Goal: Transaction & Acquisition: Purchase product/service

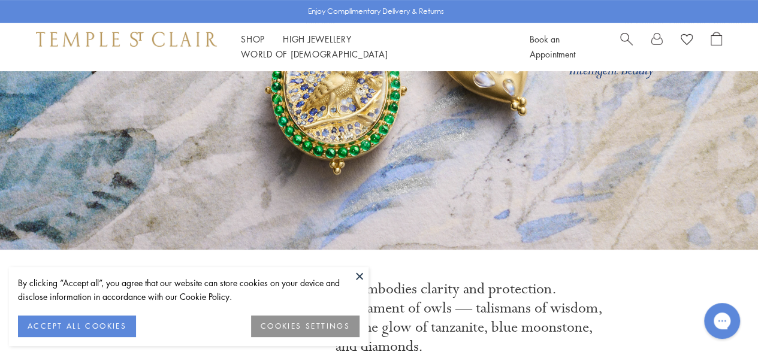
scroll to position [300, 0]
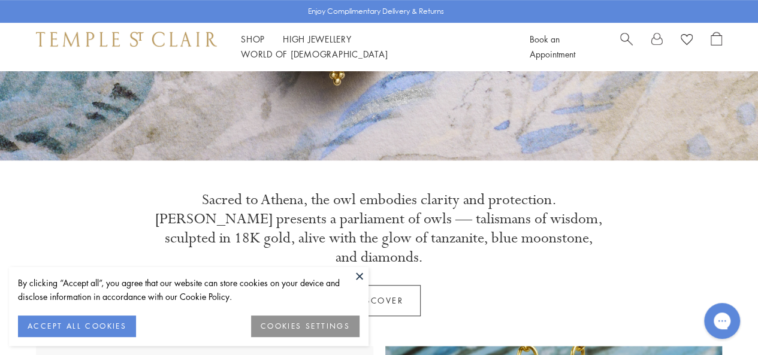
click at [367, 275] on button at bounding box center [360, 276] width 18 height 18
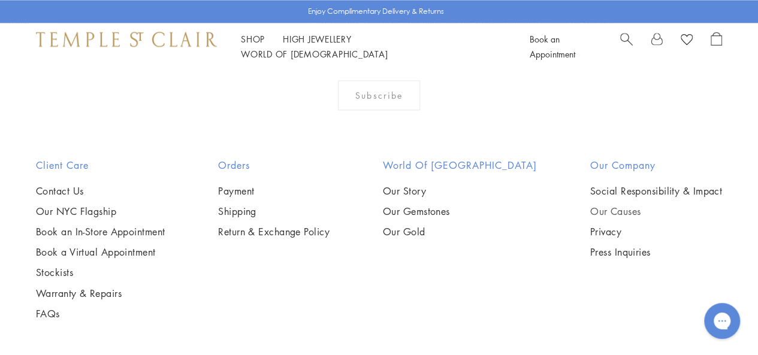
scroll to position [3136, 0]
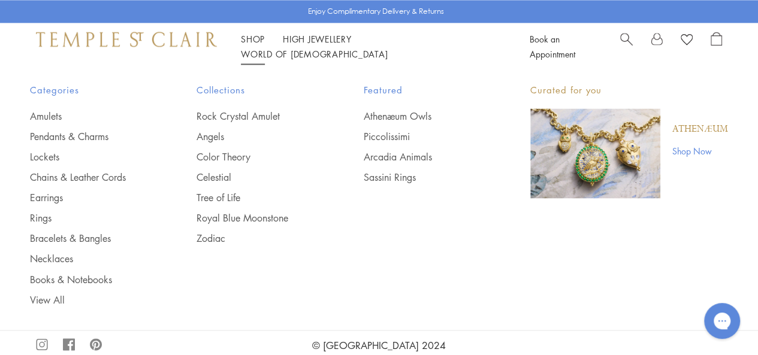
click at [260, 44] on link "Shop Shop" at bounding box center [253, 39] width 24 height 12
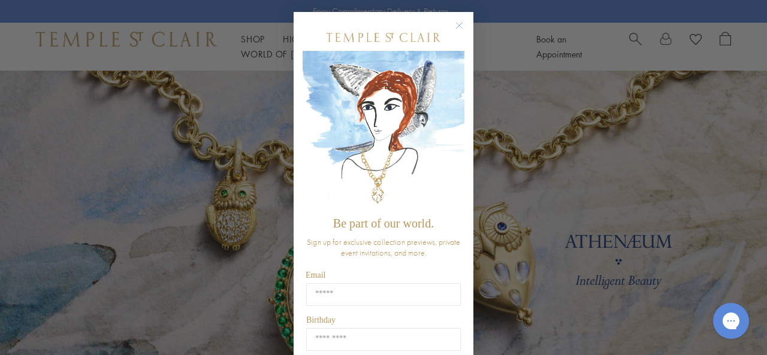
click at [463, 33] on circle "Close dialog" at bounding box center [460, 26] width 14 height 14
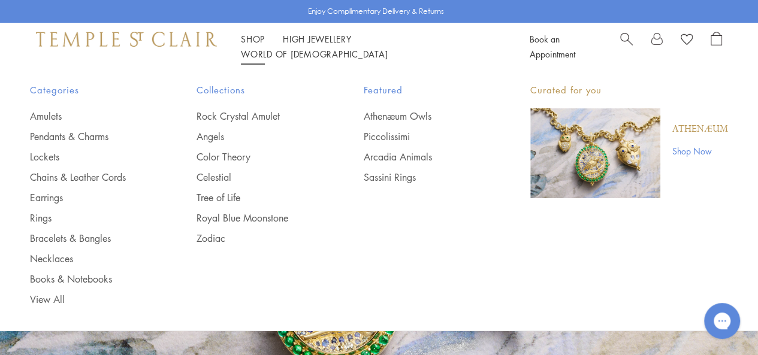
click at [255, 45] on link "Shop Shop" at bounding box center [253, 39] width 24 height 12
click at [56, 302] on link "View All" at bounding box center [89, 299] width 119 height 13
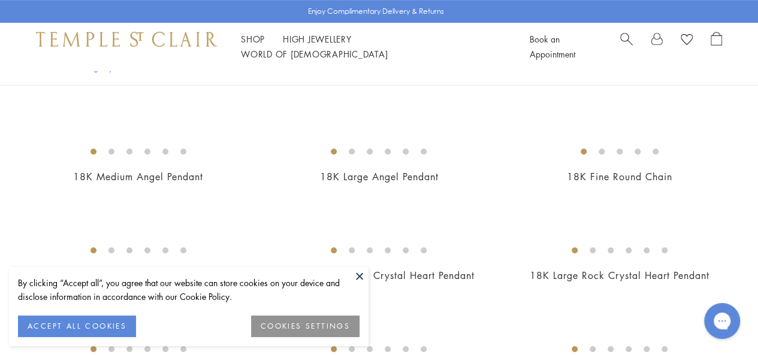
scroll to position [300, 0]
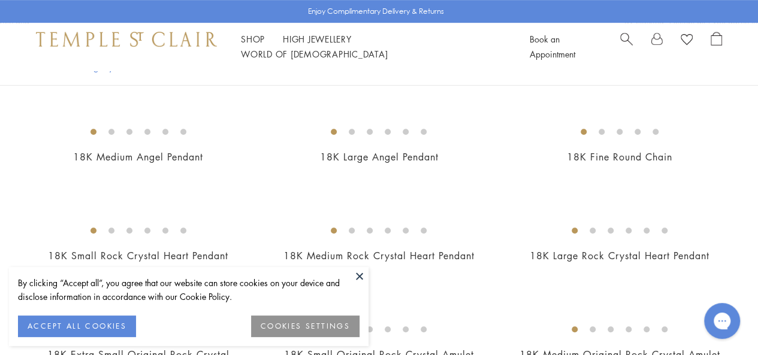
click at [74, 321] on button "ACCEPT ALL COOKIES" at bounding box center [77, 327] width 118 height 22
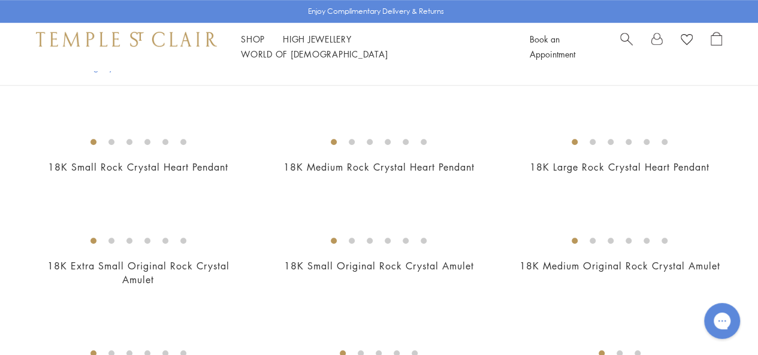
scroll to position [0, 0]
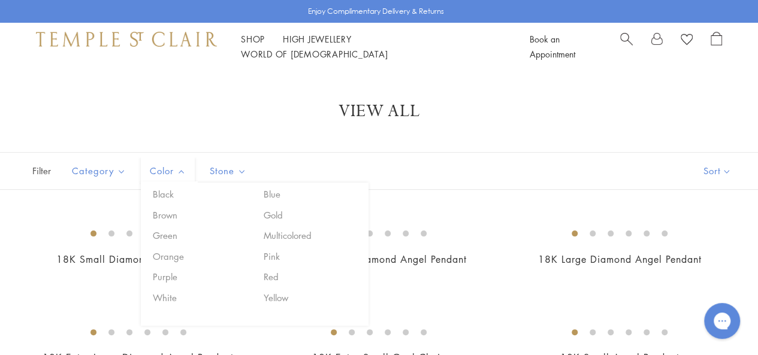
click at [180, 171] on span "Color" at bounding box center [169, 171] width 51 height 15
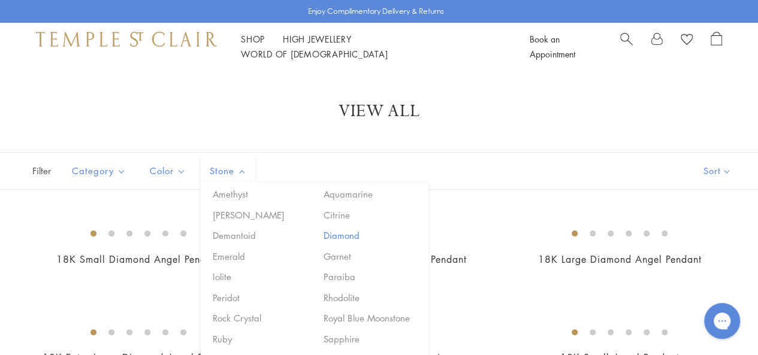
click at [357, 229] on button "Diamond" at bounding box center [372, 236] width 102 height 14
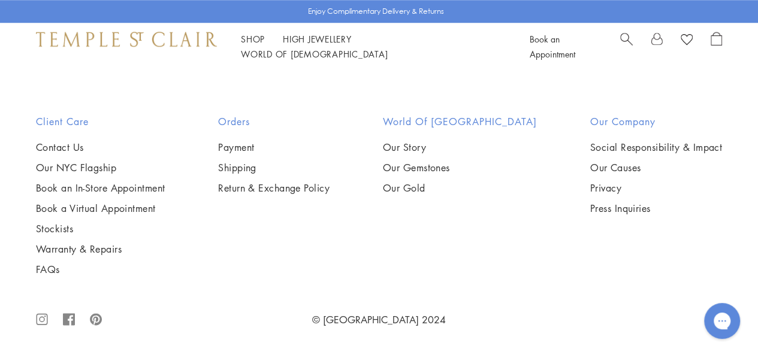
scroll to position [7193, 0]
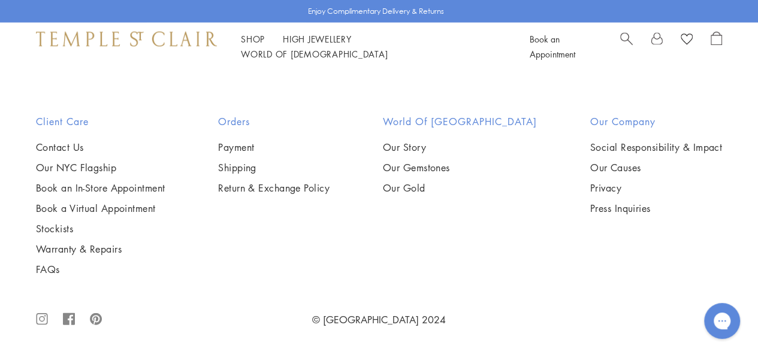
scroll to position [2398, 0]
